Goal: Task Accomplishment & Management: Use online tool/utility

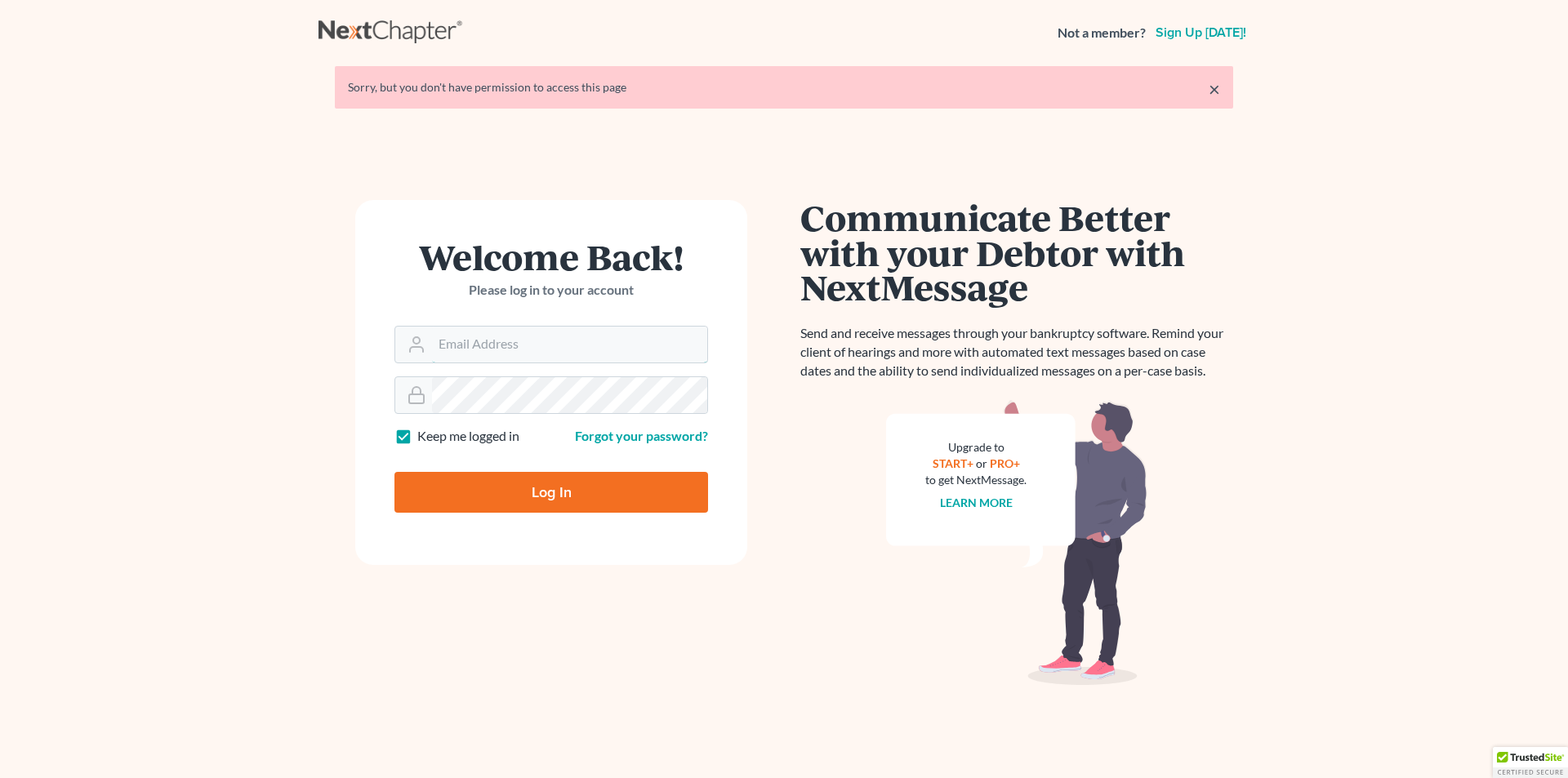
type input "[PERSON_NAME][EMAIL_ADDRESS][DOMAIN_NAME]"
click at [558, 493] on input "Log In" at bounding box center [550, 492] width 313 height 41
type input "Thinking..."
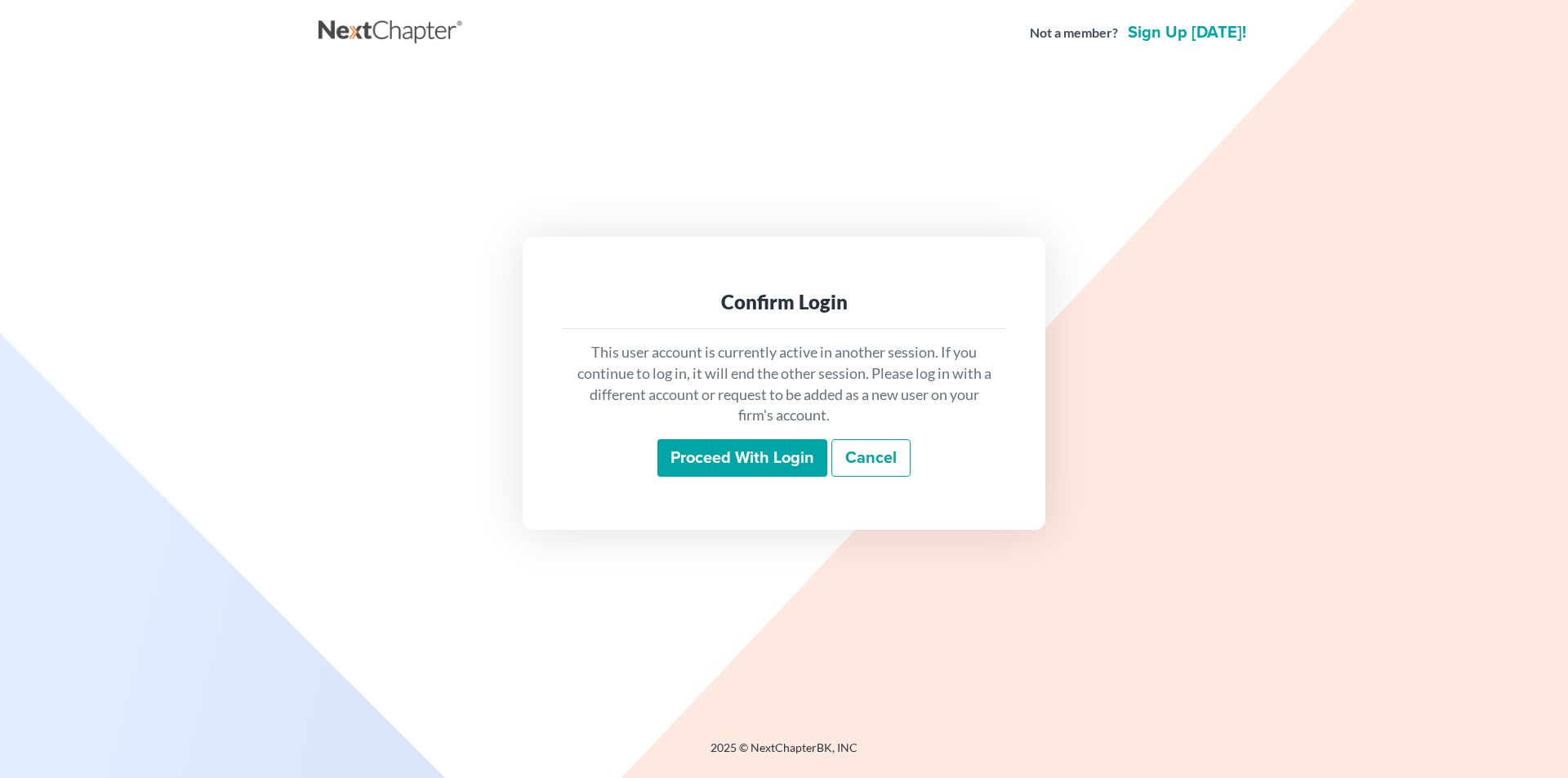
click at [688, 458] on input "Proceed with login" at bounding box center [742, 458] width 170 height 37
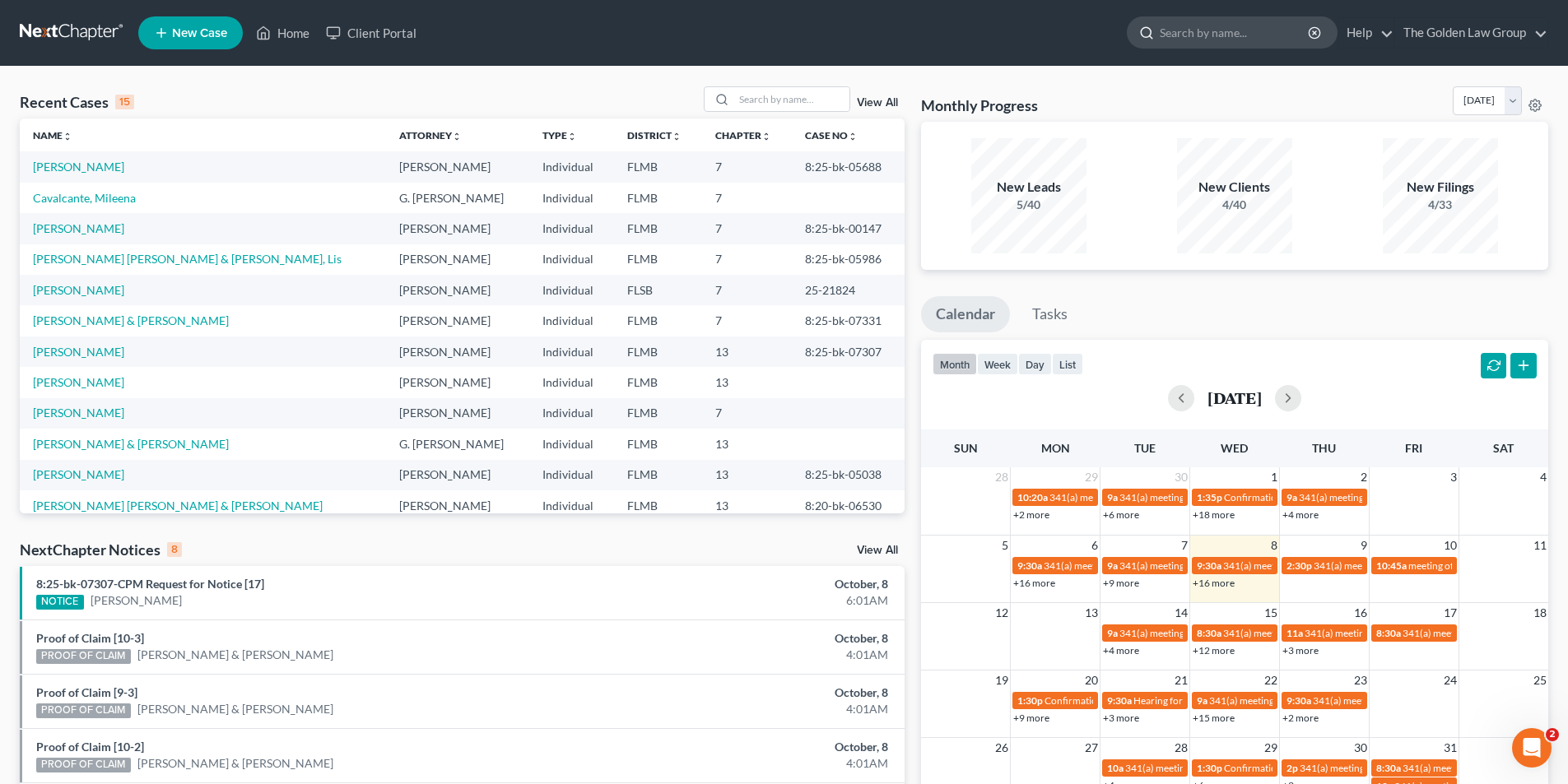
click at [1236, 29] on input "search" at bounding box center [1234, 32] width 151 height 30
type input "Lawson"
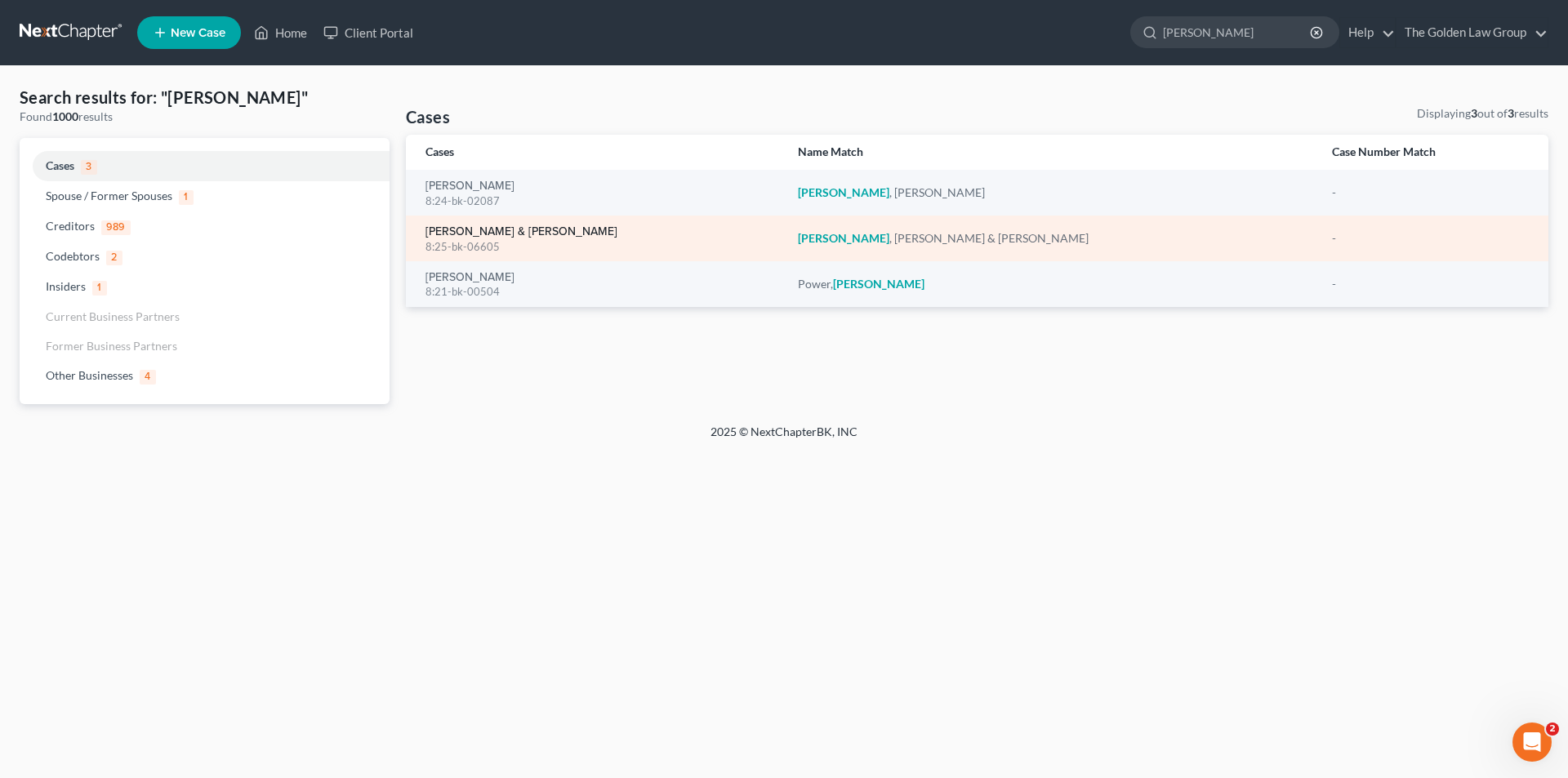
click at [505, 232] on link "Lawson, Doyle & Pamela" at bounding box center [521, 231] width 192 height 12
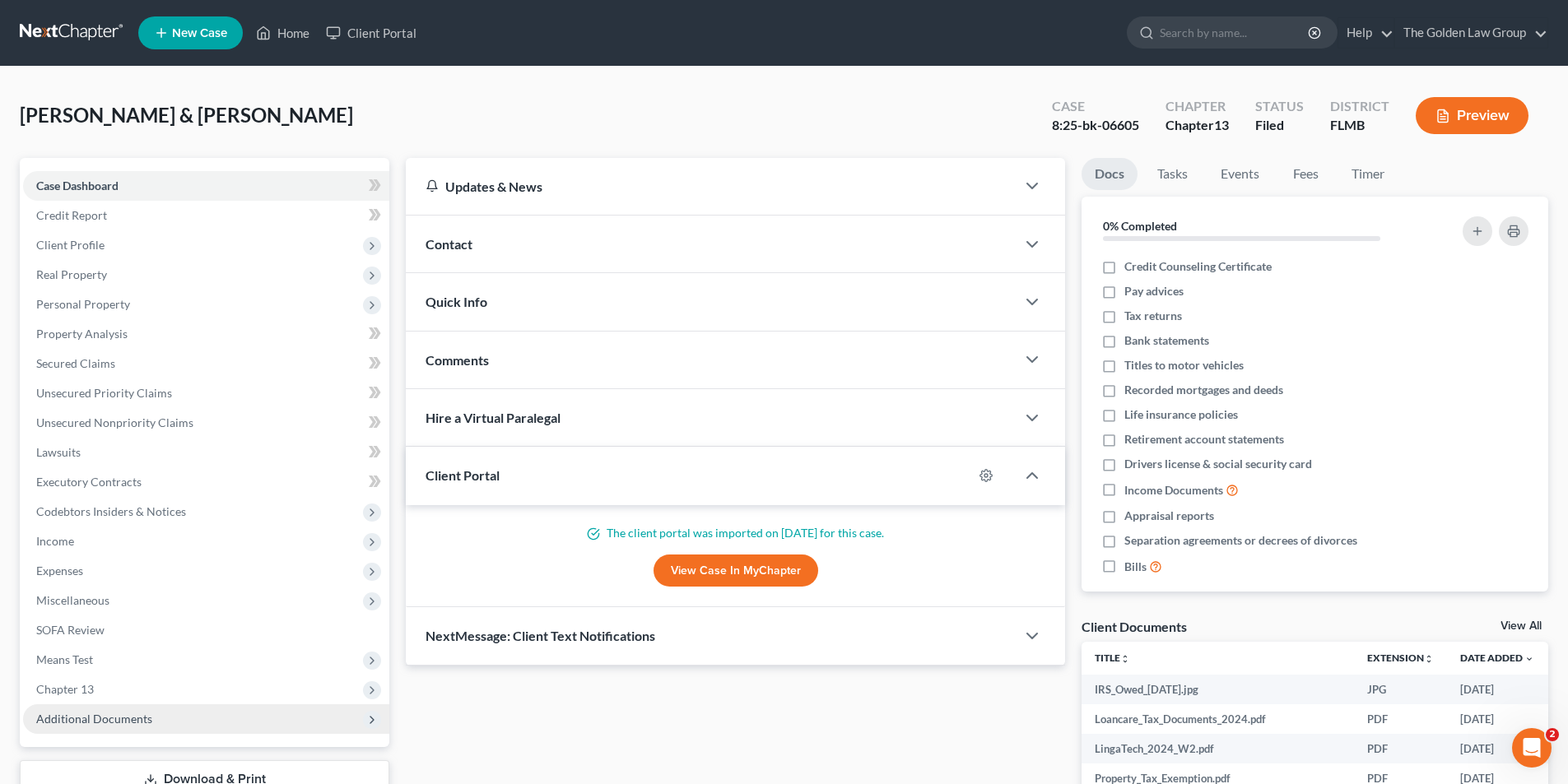
click at [115, 718] on span "Additional Documents" at bounding box center [94, 718] width 116 height 14
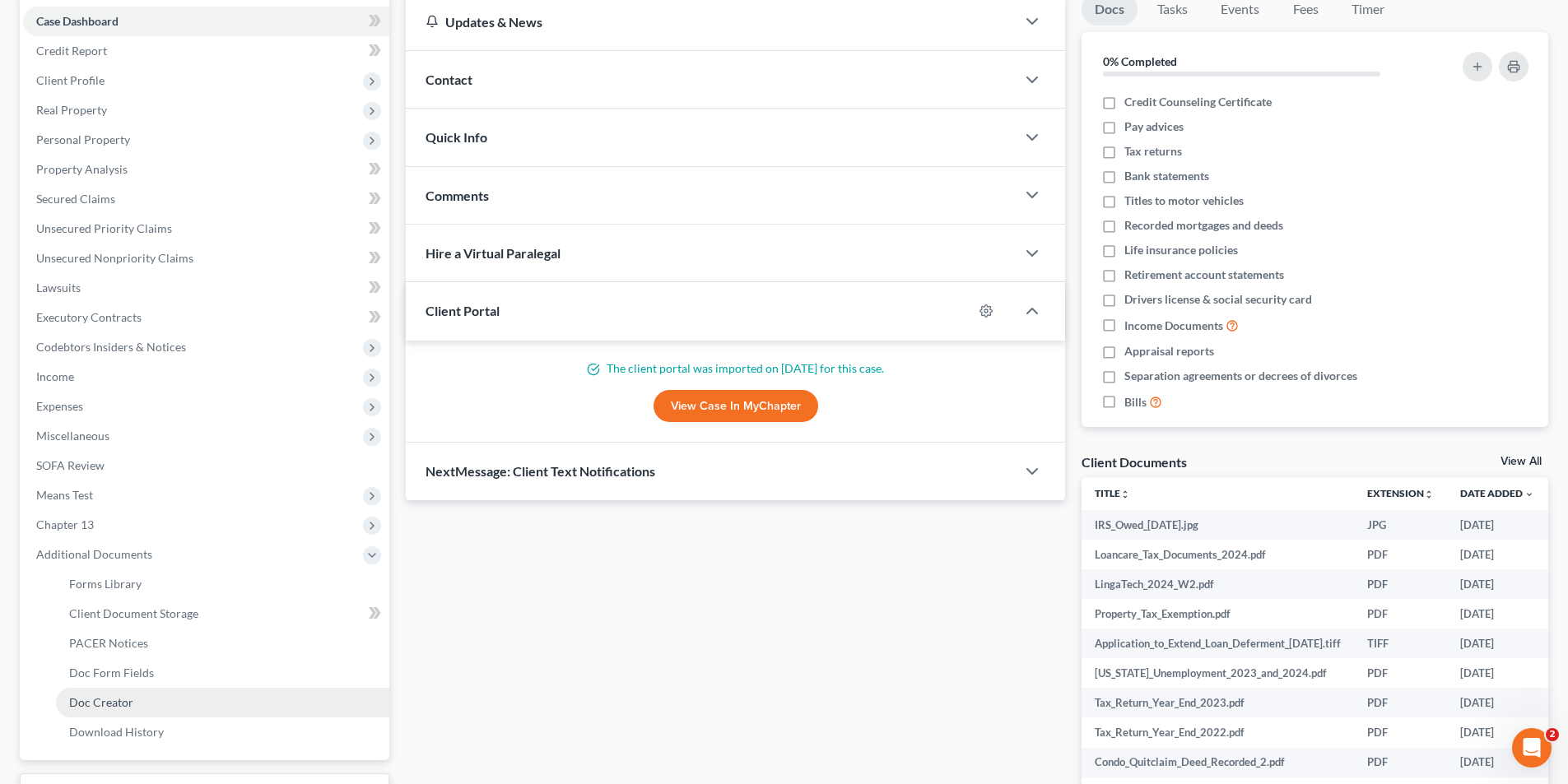
scroll to position [247, 0]
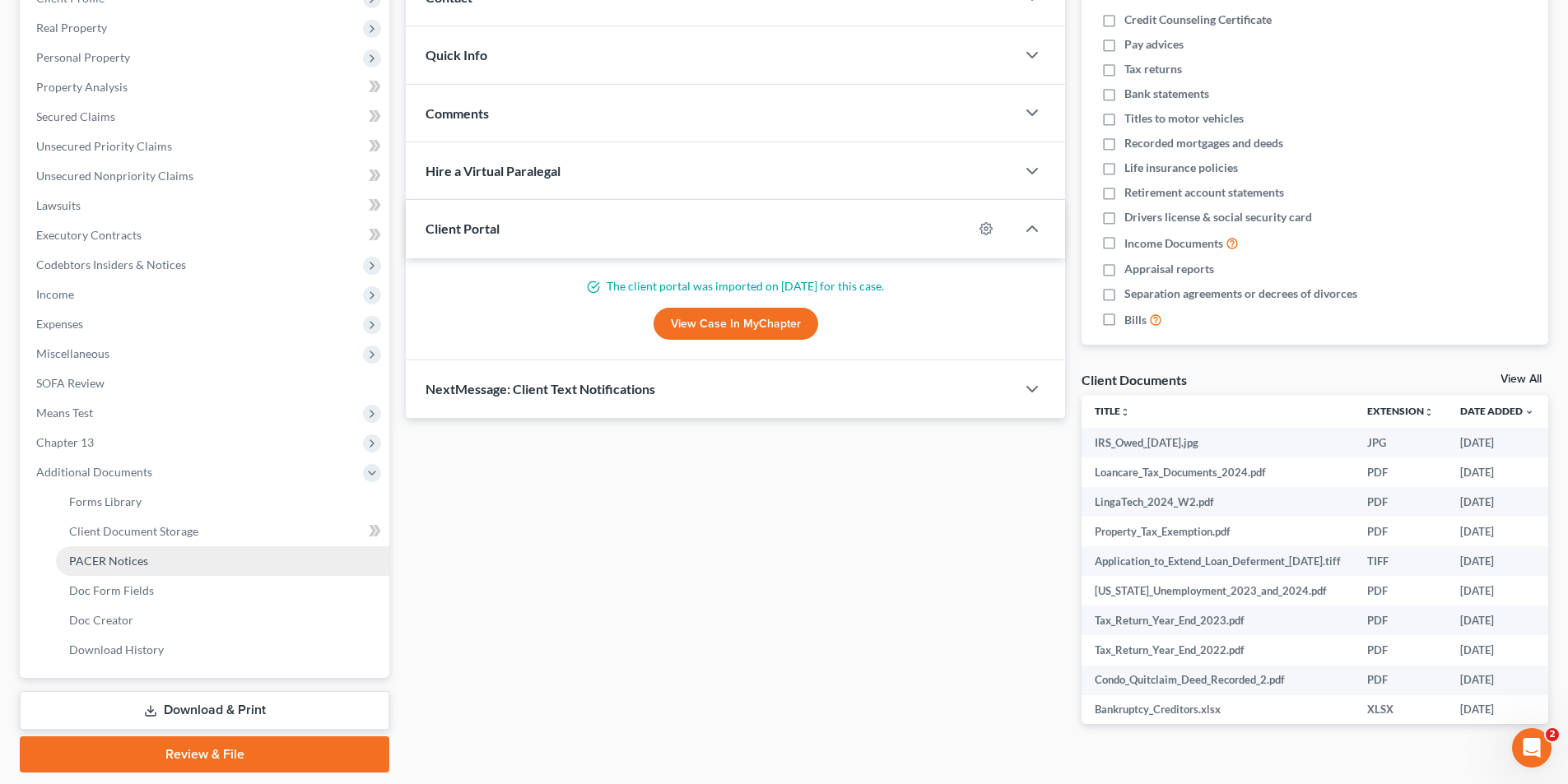
click at [124, 561] on span "PACER Notices" at bounding box center [109, 560] width 79 height 14
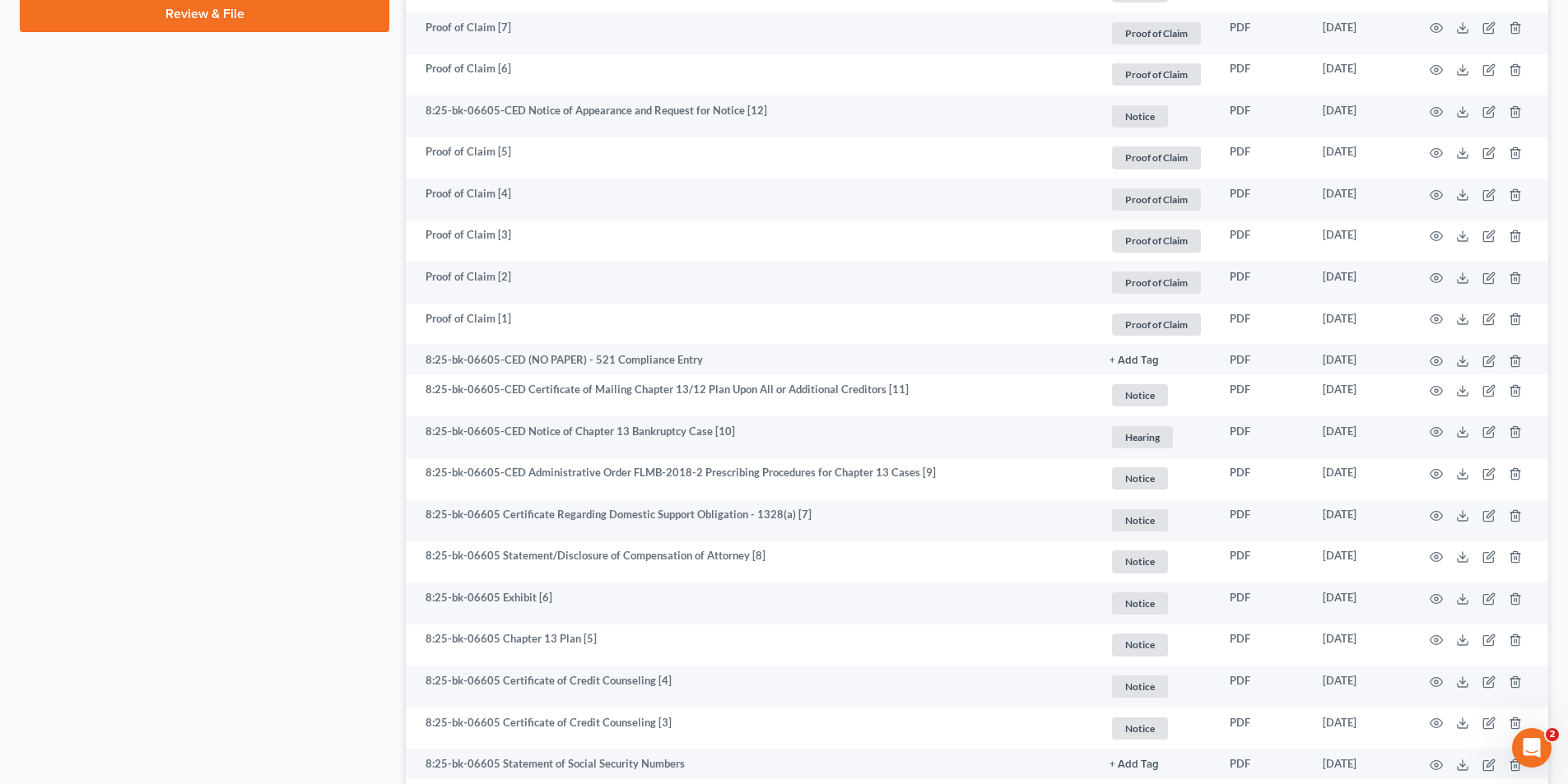
scroll to position [1069, 0]
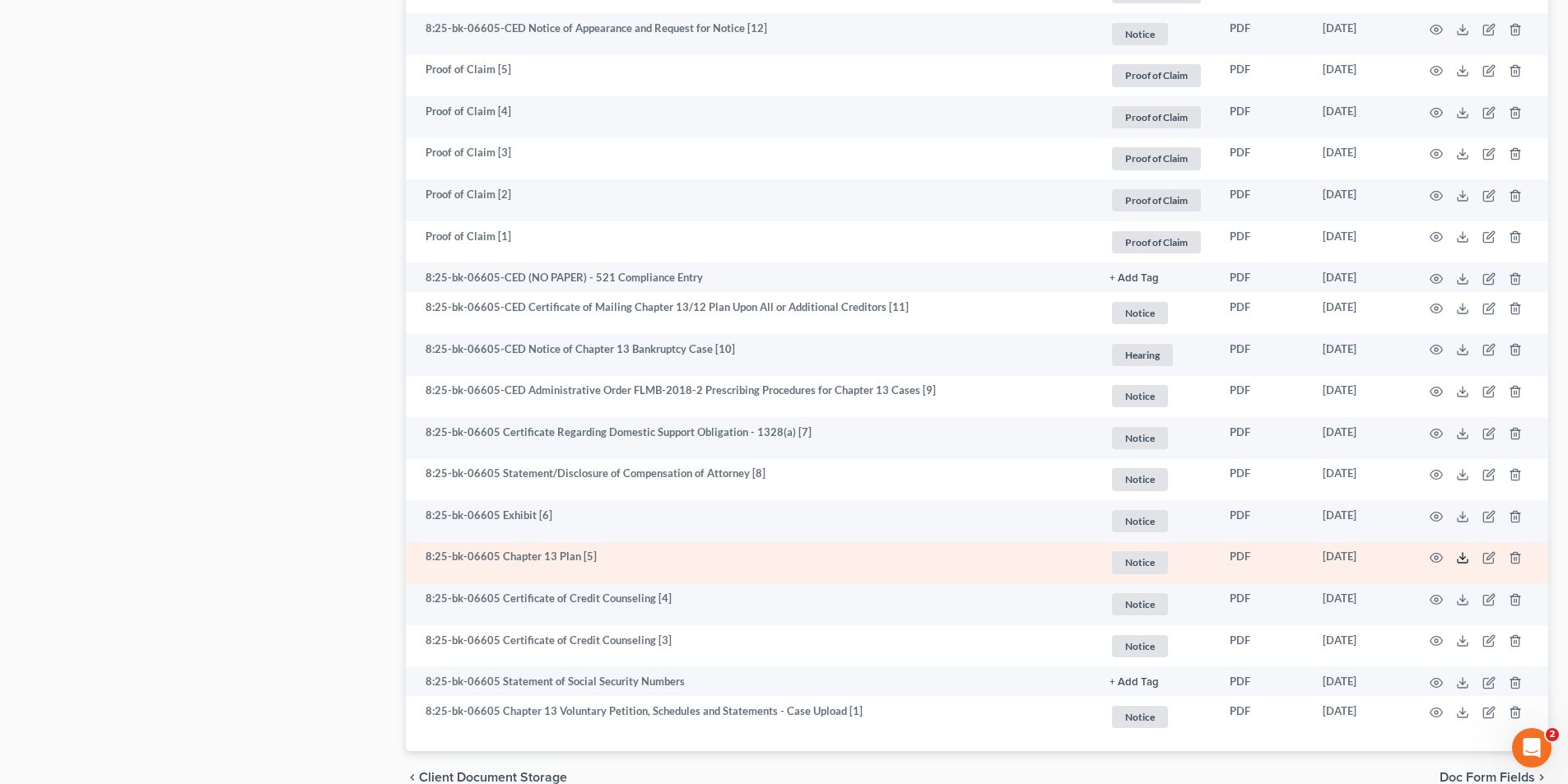
click at [1463, 556] on line at bounding box center [1463, 555] width 0 height 6
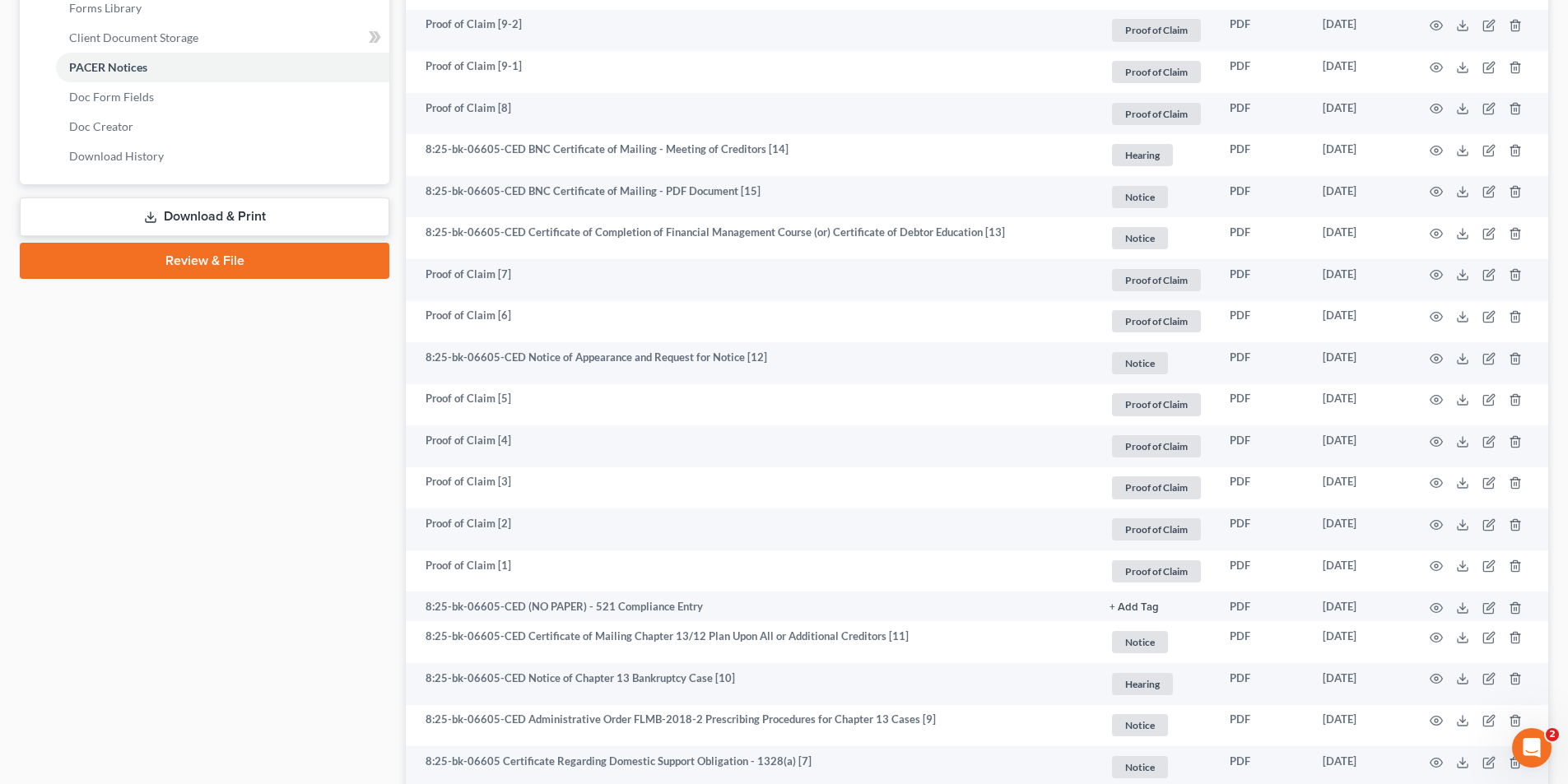
scroll to position [576, 0]
